Goal: Book appointment/travel/reservation

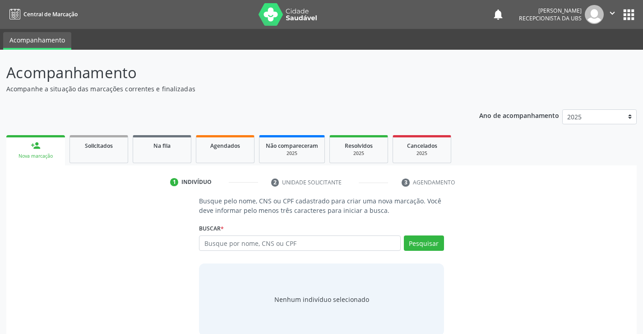
click at [277, 244] on input "text" at bounding box center [299, 242] width 201 height 15
type input "11958786489"
click at [427, 247] on button "Pesquisar" at bounding box center [424, 242] width 40 height 15
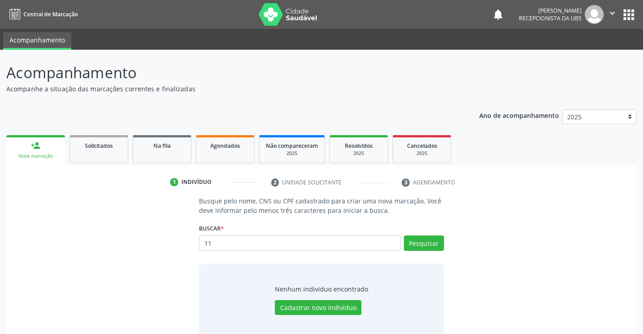
type input "1"
type input "701800271884873"
type input "7"
type input "[PERSON_NAME]"
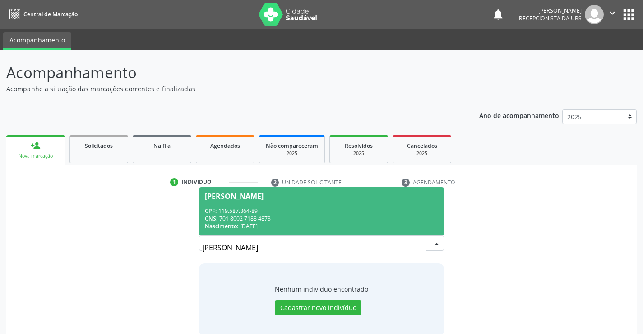
click at [337, 202] on span "[PERSON_NAME] CPF: 119.587.864-89 CNS: 701 8002 7188 4873 Nascimento: 0[DATE]" at bounding box center [321, 211] width 244 height 48
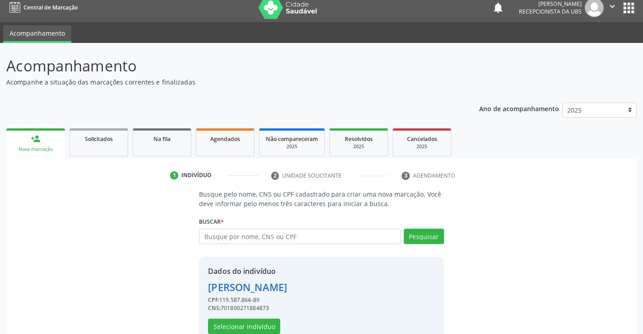
scroll to position [28, 0]
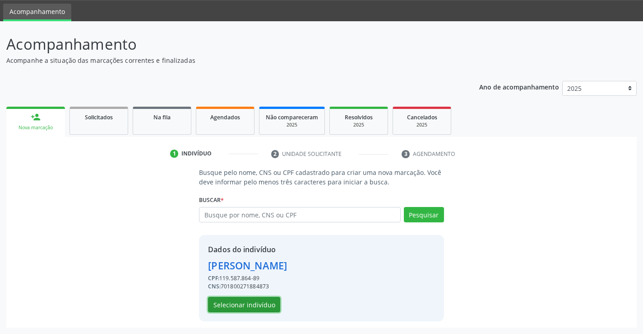
click at [256, 302] on button "Selecionar indivíduo" at bounding box center [244, 304] width 72 height 15
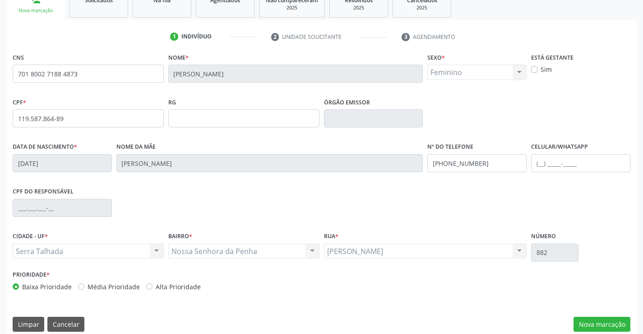
scroll to position [156, 0]
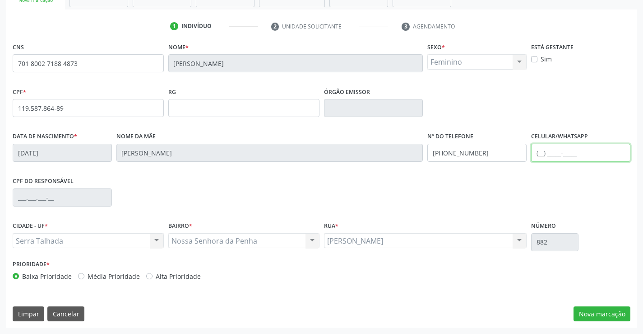
click at [547, 158] on input "text" at bounding box center [580, 153] width 99 height 18
type input "[PHONE_NUMBER]"
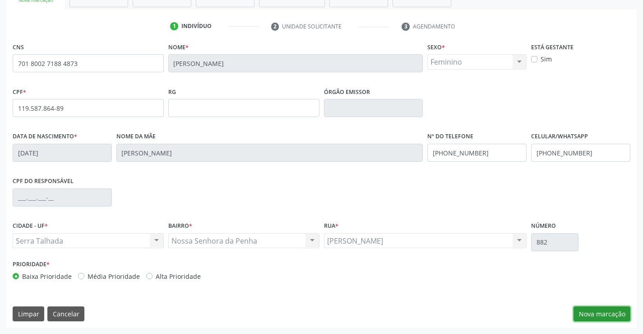
click at [602, 309] on button "Nova marcação" at bounding box center [602, 313] width 57 height 15
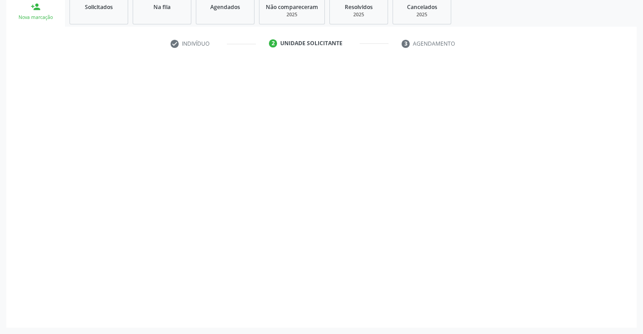
scroll to position [139, 0]
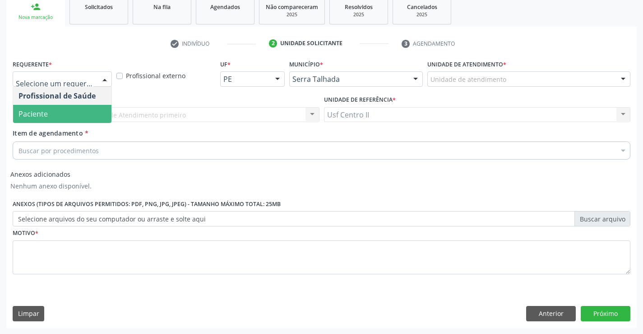
click at [69, 111] on span "Paciente" at bounding box center [62, 114] width 98 height 18
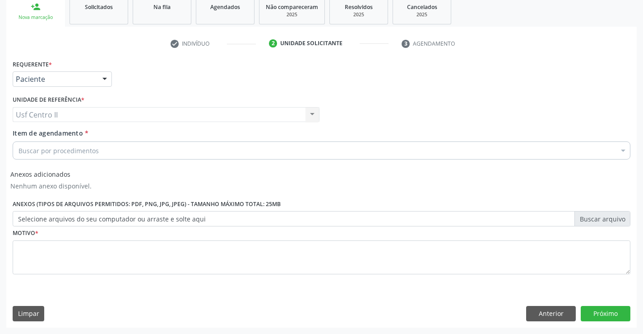
click at [140, 153] on div "Buscar por procedimentos" at bounding box center [322, 150] width 618 height 18
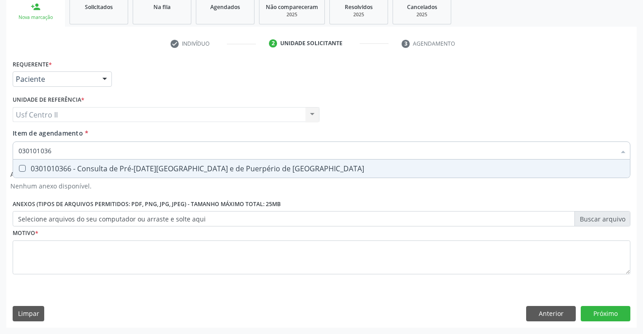
type input "0301010366"
click at [22, 166] on Risco at bounding box center [22, 168] width 7 height 7
click at [19, 166] on Risco "checkbox" at bounding box center [16, 168] width 6 height 6
checkbox Risco "true"
click at [68, 255] on div "Requerente * Paciente Profissional de Saúde Paciente Nenhum resultado encontrad…" at bounding box center [322, 171] width 618 height 229
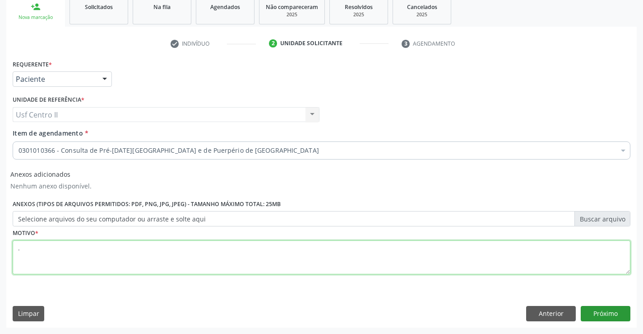
type textarea "."
click at [602, 312] on button "Próximo" at bounding box center [606, 313] width 50 height 15
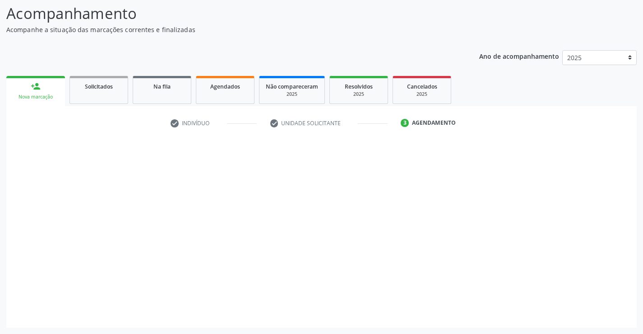
scroll to position [59, 0]
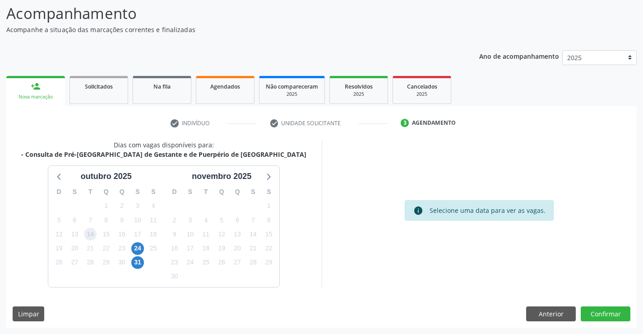
click at [89, 231] on span "14" at bounding box center [90, 233] width 13 height 13
click at [139, 265] on span "31" at bounding box center [137, 262] width 13 height 13
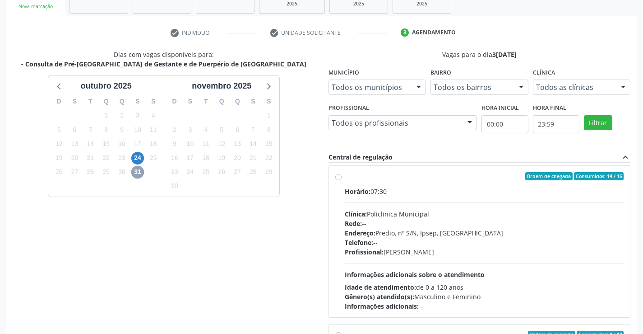
scroll to position [0, 0]
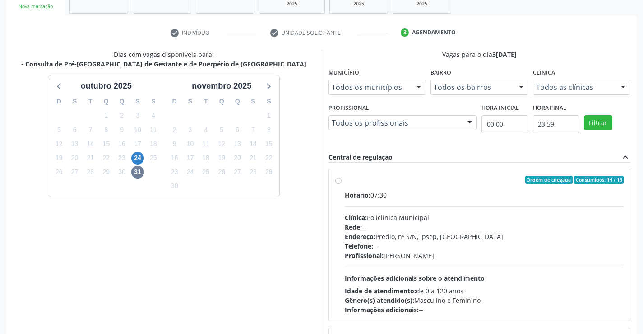
click at [345, 182] on label "Ordem de chegada Consumidos: 14 / 16 Horário: 07:30 Clínica: Policlinica Munici…" at bounding box center [484, 245] width 279 height 139
click at [340, 182] on input "Ordem de chegada Consumidos: 14 / 16 Horário: 07:30 Clínica: Policlinica Munici…" at bounding box center [338, 180] width 6 height 8
radio input "true"
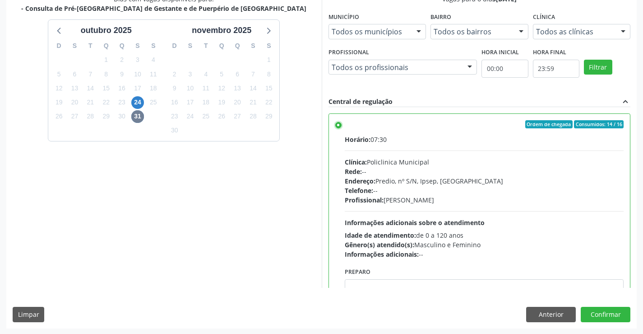
scroll to position [206, 0]
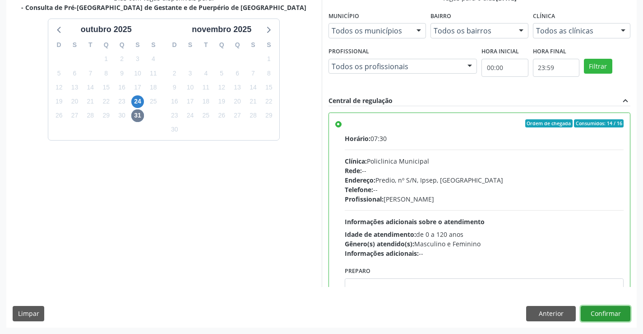
click at [619, 313] on button "Confirmar" at bounding box center [606, 313] width 50 height 15
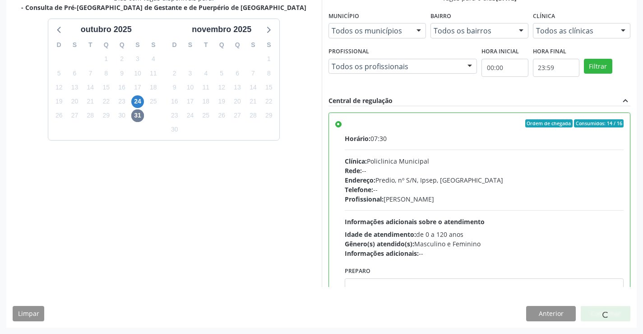
scroll to position [0, 0]
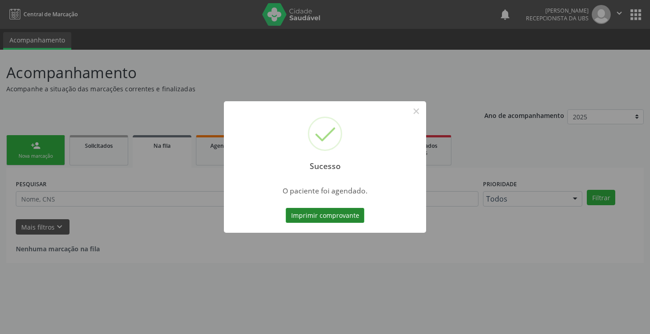
click at [338, 210] on button "Imprimir comprovante" at bounding box center [325, 215] width 79 height 15
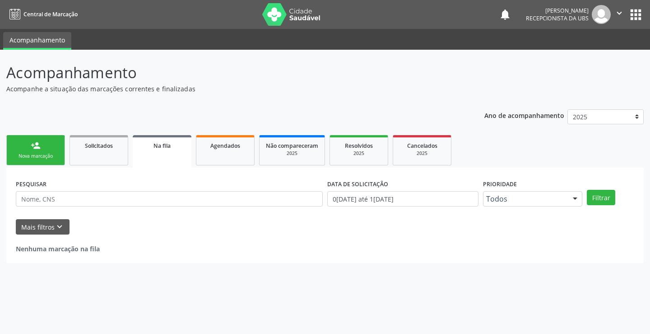
click at [41, 151] on link "person_add Nova marcação" at bounding box center [35, 150] width 59 height 30
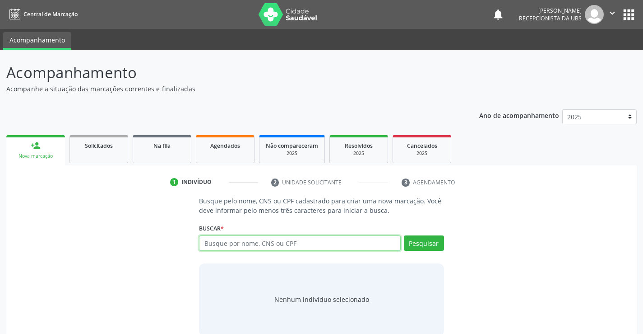
click at [260, 248] on input "text" at bounding box center [299, 242] width 201 height 15
type input "00026974401"
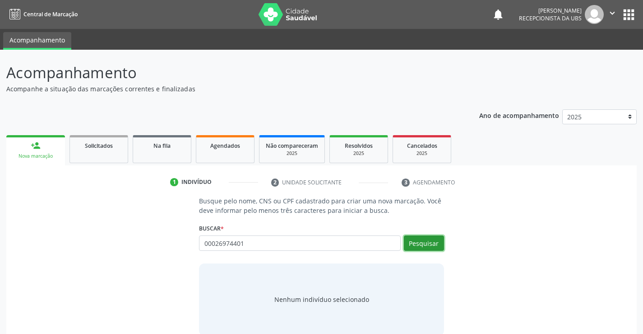
click at [425, 245] on button "Pesquisar" at bounding box center [424, 242] width 40 height 15
type input "00026974401"
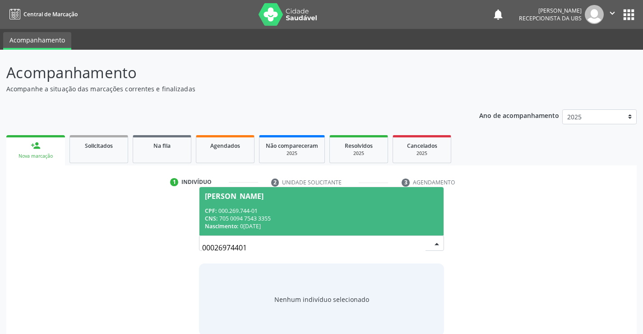
click at [374, 212] on div "CPF: 000.269.744-01" at bounding box center [321, 211] width 233 height 8
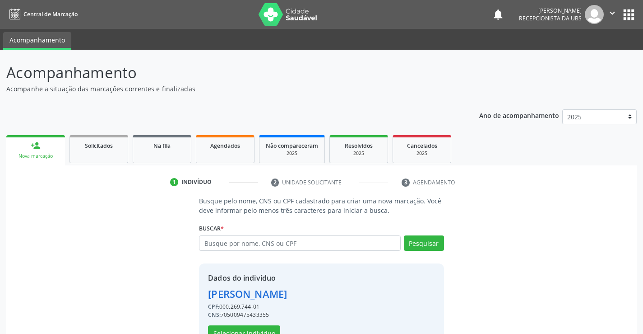
scroll to position [28, 0]
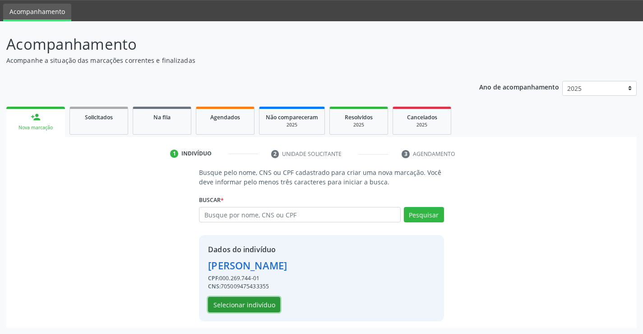
click at [244, 302] on button "Selecionar indivíduo" at bounding box center [244, 304] width 72 height 15
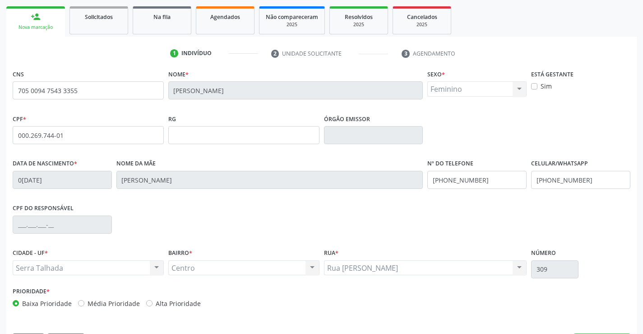
scroll to position [156, 0]
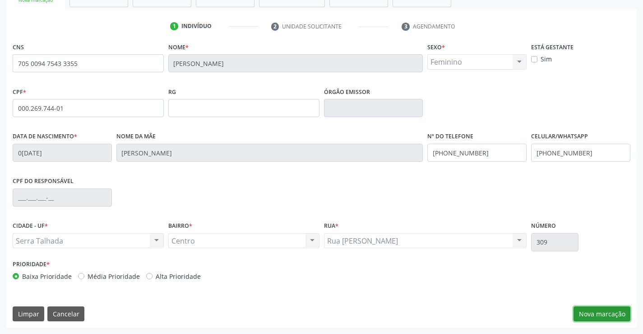
click at [608, 310] on button "Nova marcação" at bounding box center [602, 313] width 57 height 15
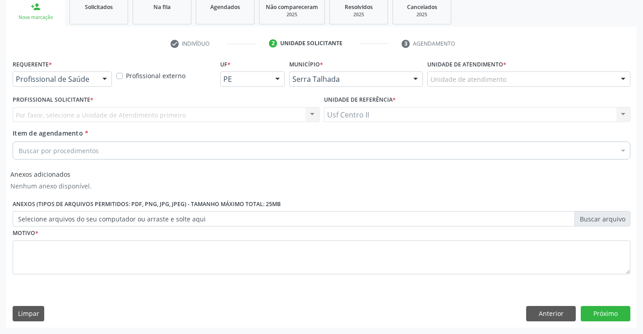
scroll to position [139, 0]
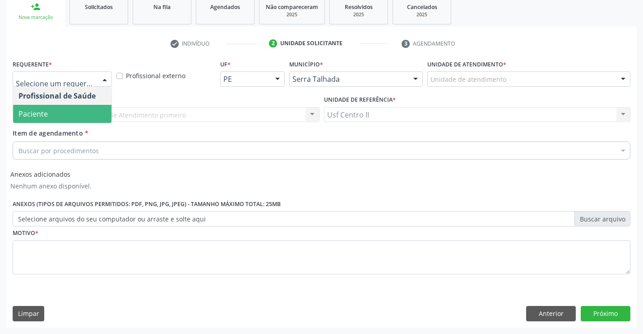
click at [56, 115] on span "Paciente" at bounding box center [62, 114] width 98 height 18
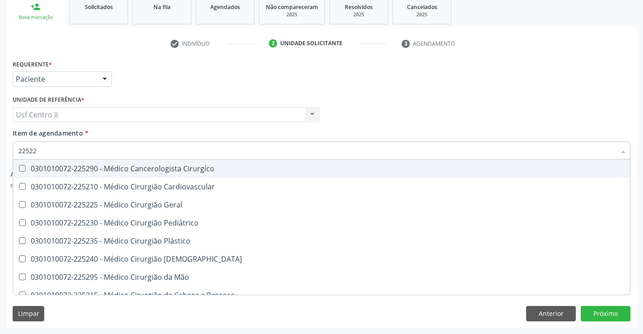
type input "225225"
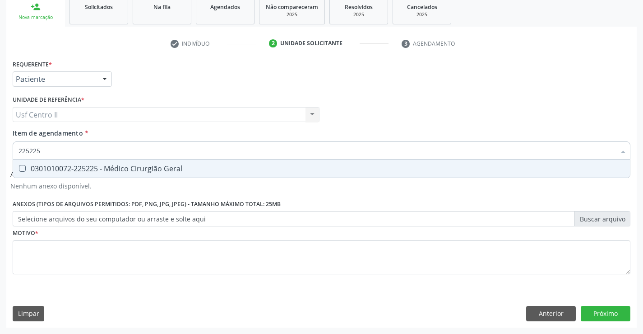
click at [34, 166] on div "0301010072-225225 - Médico Cirurgião Geral" at bounding box center [322, 168] width 606 height 7
checkbox Geral "true"
click at [80, 255] on div "Requerente * Paciente Profissional de Saúde Paciente Nenhum resultado encontrad…" at bounding box center [322, 171] width 618 height 229
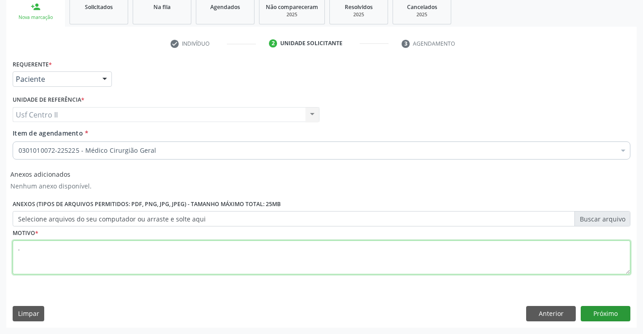
type textarea "."
click at [608, 314] on button "Próximo" at bounding box center [606, 313] width 50 height 15
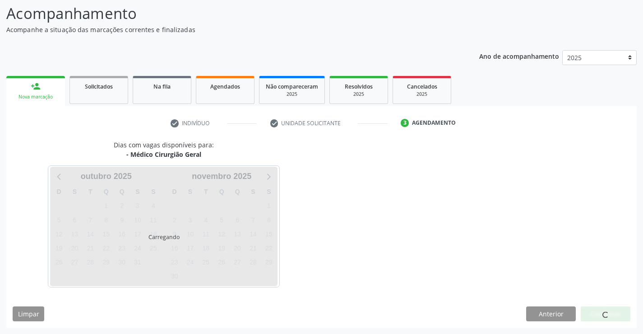
scroll to position [59, 0]
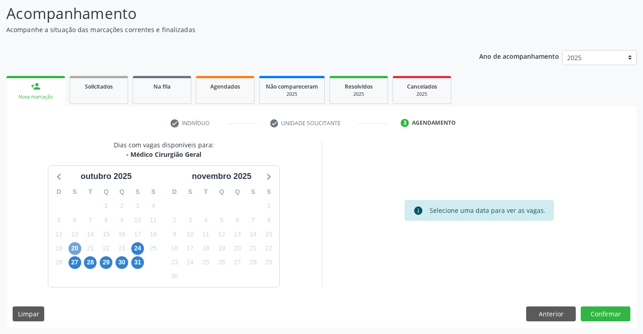
click at [75, 246] on span "20" at bounding box center [75, 248] width 13 height 13
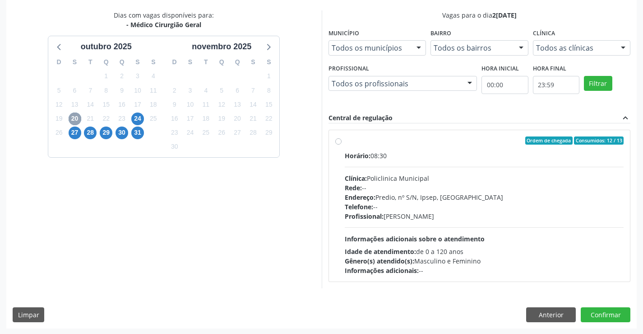
scroll to position [190, 0]
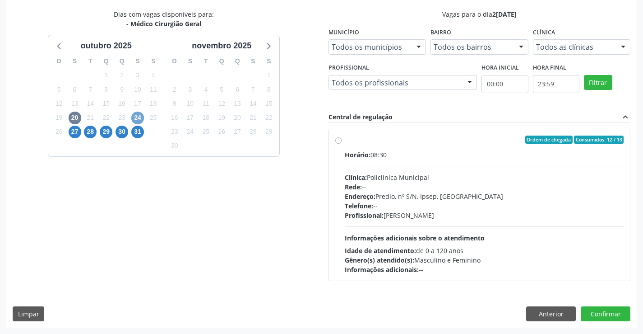
click at [140, 121] on span "24" at bounding box center [137, 117] width 13 height 13
click at [345, 141] on label "Ordem de chegada Consumidos: 2 / 6 Horário: 07:00 Clínica: Hospital [GEOGRAPHIC…" at bounding box center [484, 204] width 279 height 139
click at [341, 141] on input "Ordem de chegada Consumidos: 2 / 6 Horário: 07:00 Clínica: Hospital [GEOGRAPHIC…" at bounding box center [338, 139] width 6 height 8
radio input "true"
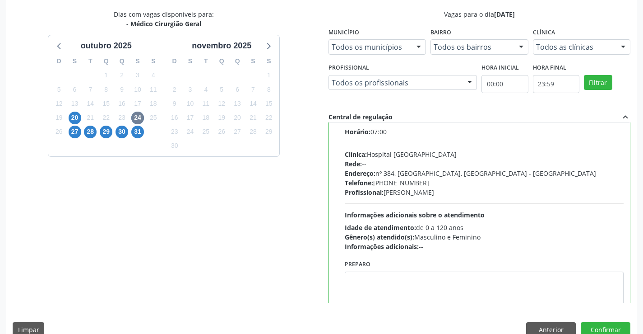
scroll to position [45, 0]
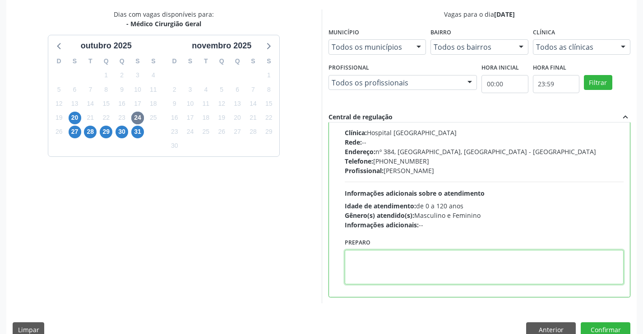
click at [506, 260] on textarea at bounding box center [484, 267] width 279 height 34
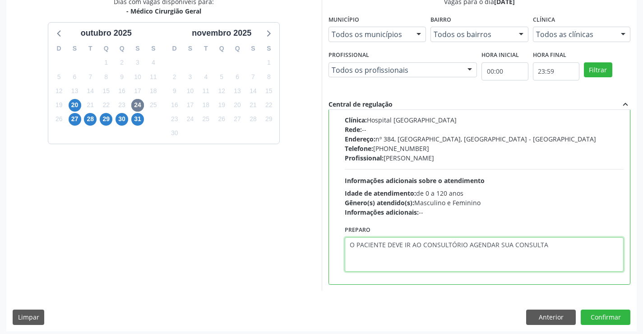
scroll to position [206, 0]
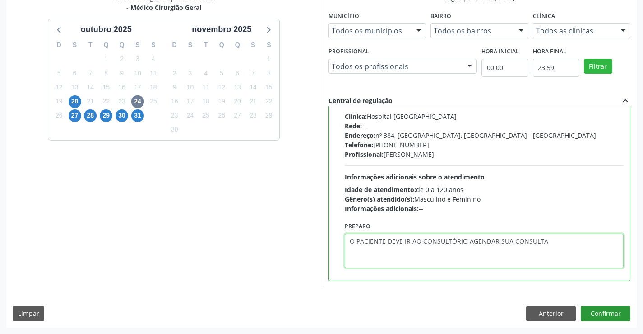
type textarea "O PACIENTE DEVE IR AO CONSULTÓRIO AGENDAR SUA CONSULTA"
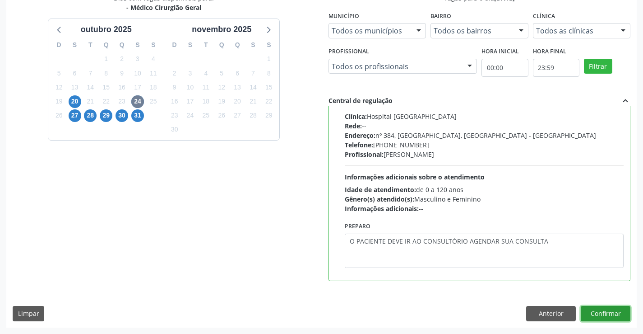
click at [621, 311] on button "Confirmar" at bounding box center [606, 313] width 50 height 15
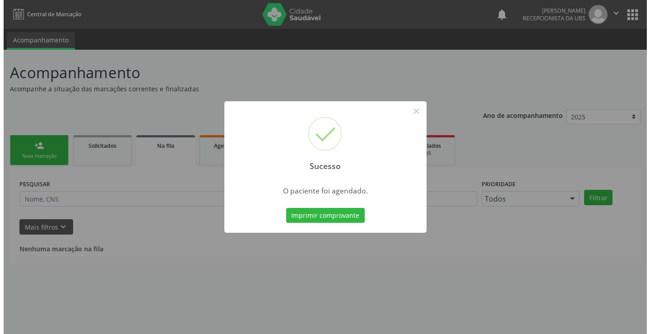
scroll to position [0, 0]
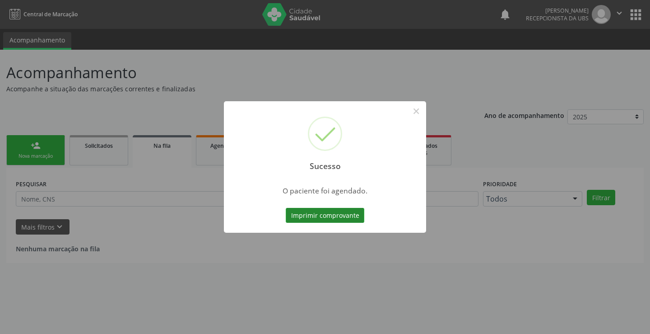
click at [331, 217] on button "Imprimir comprovante" at bounding box center [325, 215] width 79 height 15
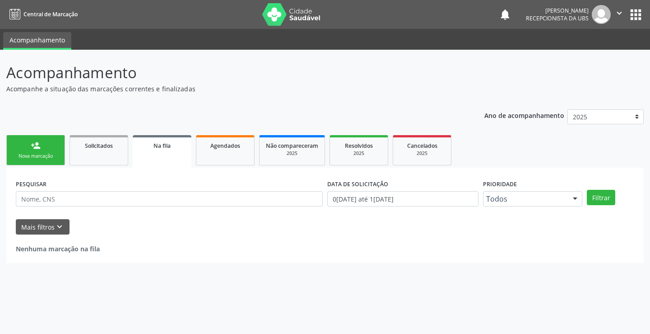
click at [617, 16] on icon "" at bounding box center [619, 13] width 10 height 10
click at [601, 53] on link "Sair" at bounding box center [596, 55] width 62 height 13
